Goal: Check status: Check status

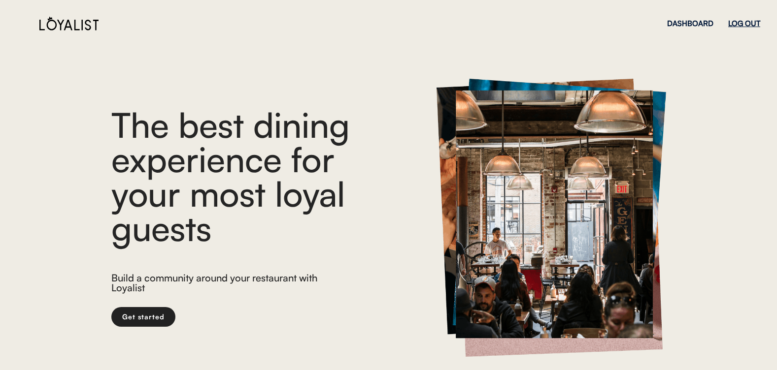
click at [739, 21] on div "LOG OUT" at bounding box center [744, 23] width 32 height 7
click at [726, 70] on div "The best dining experience for your most loyal guests Build a community around …" at bounding box center [388, 217] width 777 height 347
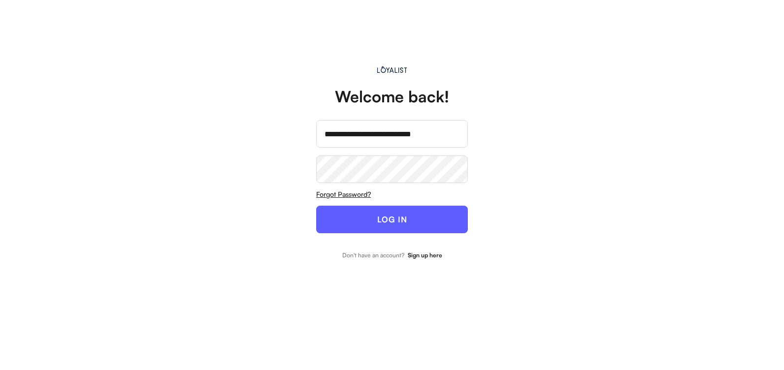
click at [341, 229] on button "LOG IN" at bounding box center [392, 220] width 152 height 28
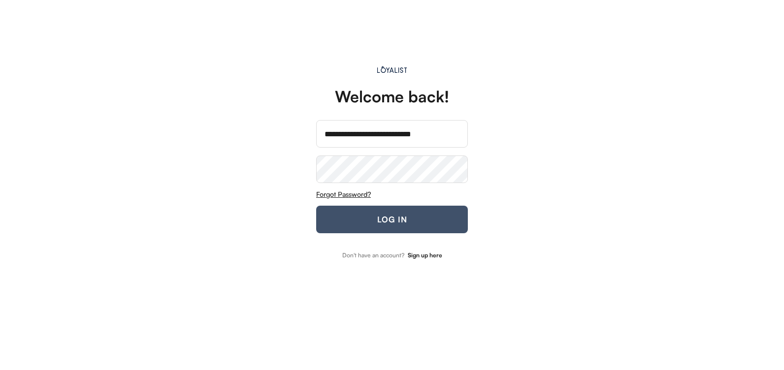
click at [394, 220] on button "LOG IN" at bounding box center [392, 220] width 152 height 28
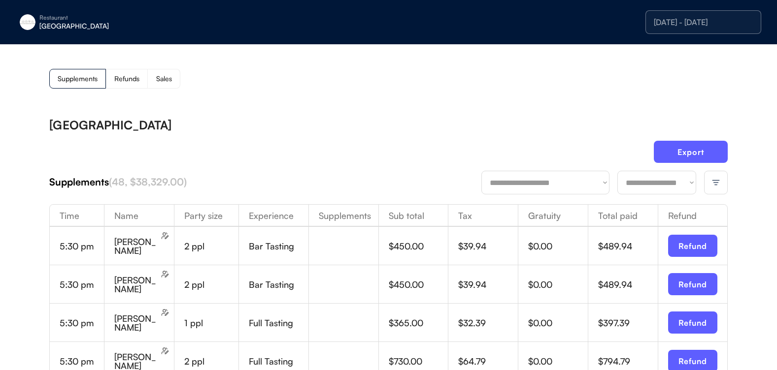
click at [720, 177] on div at bounding box center [716, 183] width 24 height 24
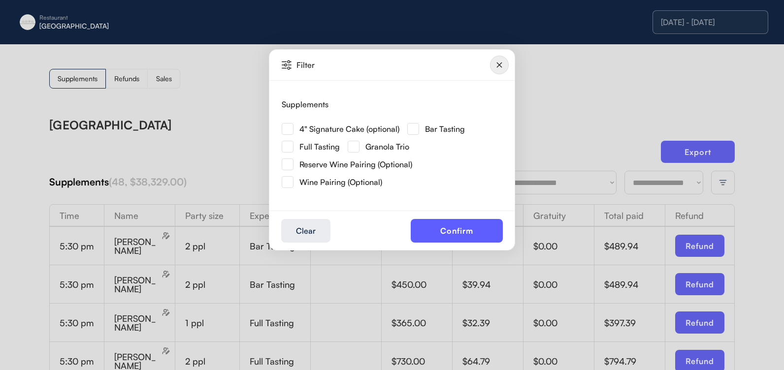
click at [290, 132] on img at bounding box center [288, 129] width 12 height 12
click at [469, 235] on button "Confirm" at bounding box center [457, 231] width 92 height 24
